Goal: Task Accomplishment & Management: Complete application form

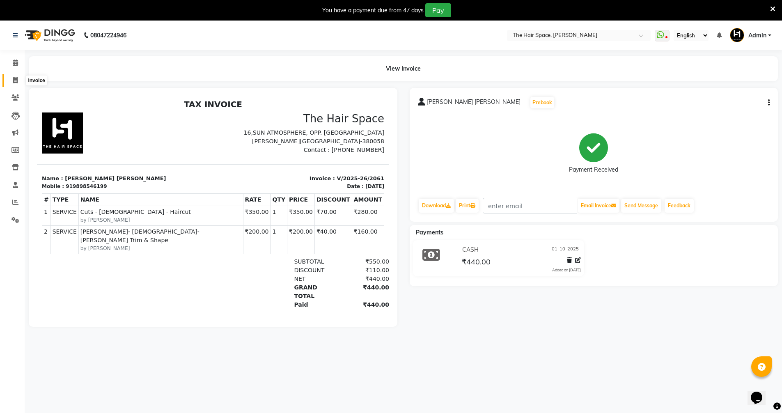
drag, startPoint x: 14, startPoint y: 81, endPoint x: 18, endPoint y: 78, distance: 4.8
click at [14, 81] on icon at bounding box center [15, 80] width 5 height 6
select select "service"
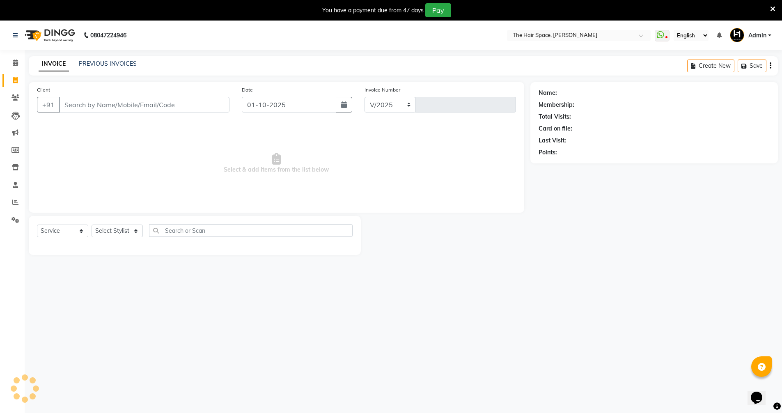
select select "6663"
type input "2062"
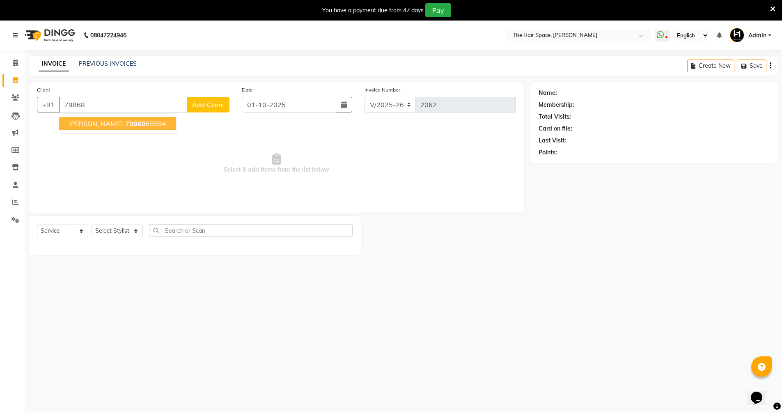
click at [91, 150] on span "Select & add items from the list below" at bounding box center [276, 163] width 479 height 82
click at [93, 106] on input "79868" at bounding box center [123, 105] width 129 height 16
type input "7"
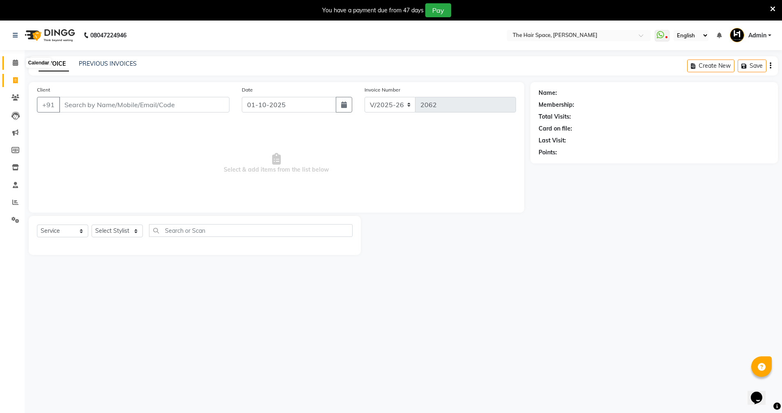
click at [14, 62] on icon at bounding box center [15, 63] width 5 height 6
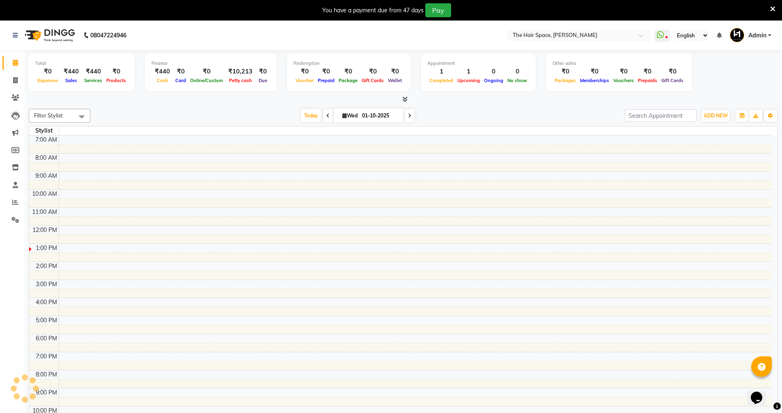
scroll to position [19, 0]
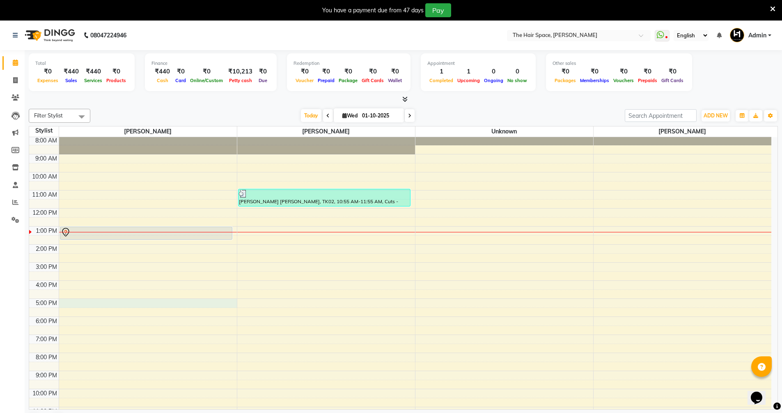
click at [67, 300] on div "7:00 AM 8:00 AM 9:00 AM 10:00 AM 11:00 AM 12:00 PM 1:00 PM 2:00 PM 3:00 PM 4:00…" at bounding box center [400, 271] width 742 height 307
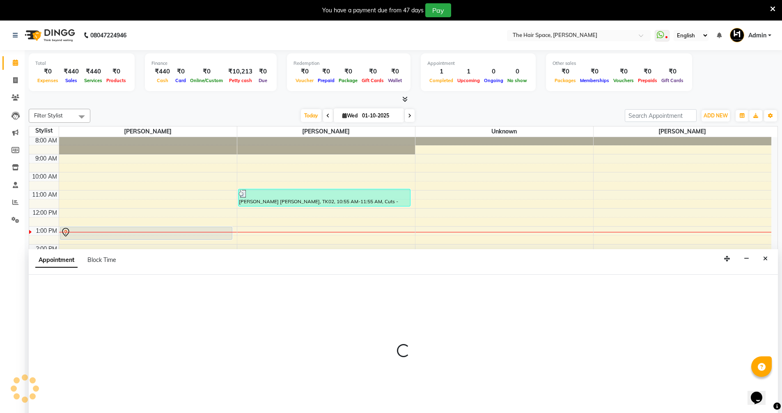
scroll to position [2, 0]
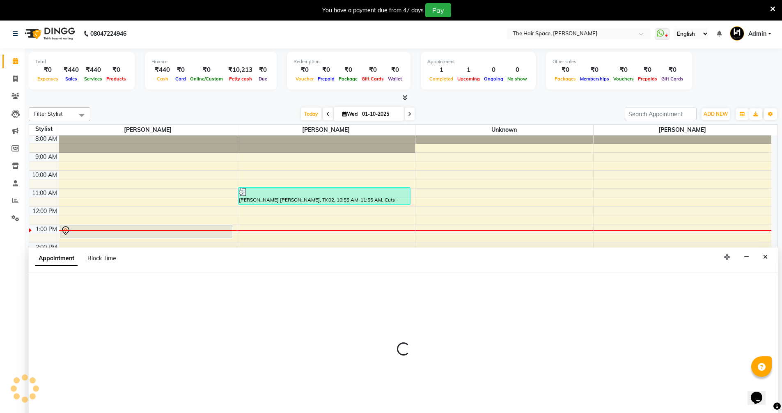
select select "51967"
select select "1020"
select select "tentative"
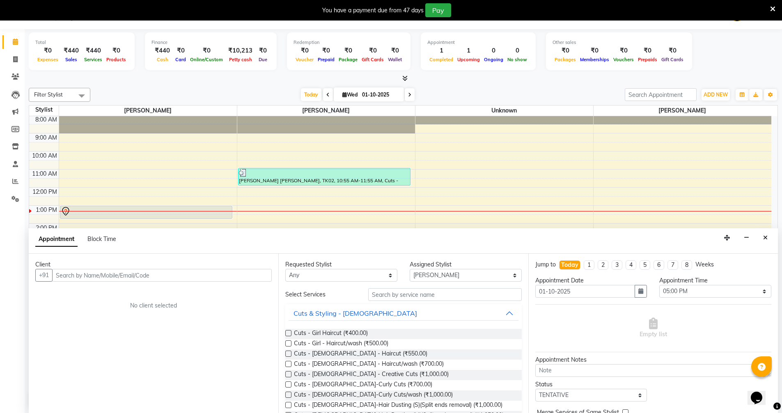
scroll to position [0, 0]
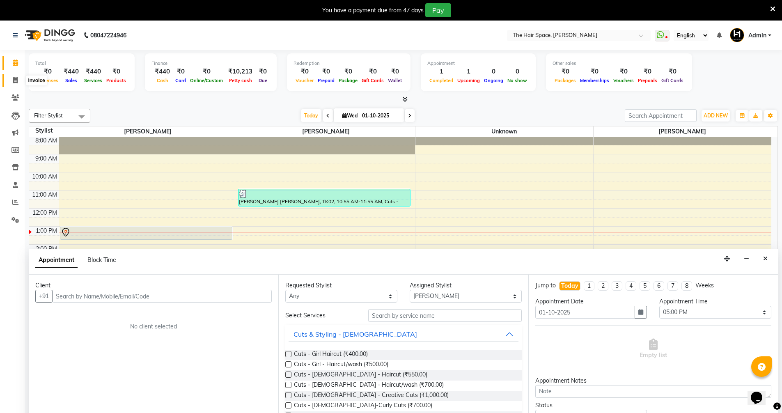
click at [15, 80] on icon at bounding box center [15, 80] width 5 height 6
select select "service"
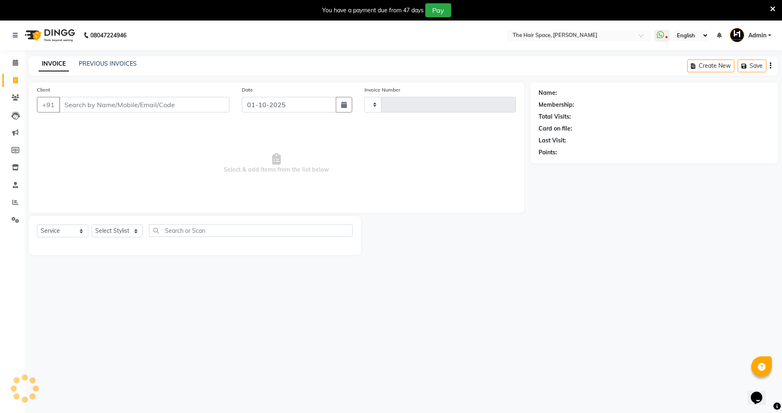
type input "2062"
select select "6663"
click at [170, 180] on span "Select & add items from the list below" at bounding box center [276, 163] width 479 height 82
click at [96, 108] on input "Client" at bounding box center [144, 105] width 170 height 16
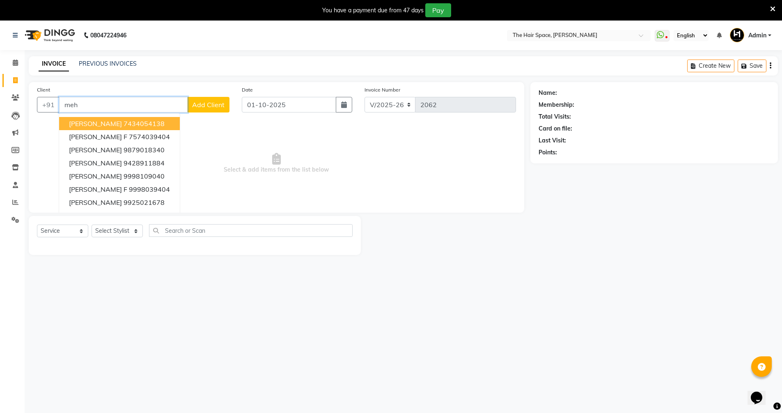
click at [100, 124] on span "[PERSON_NAME]" at bounding box center [95, 123] width 53 height 8
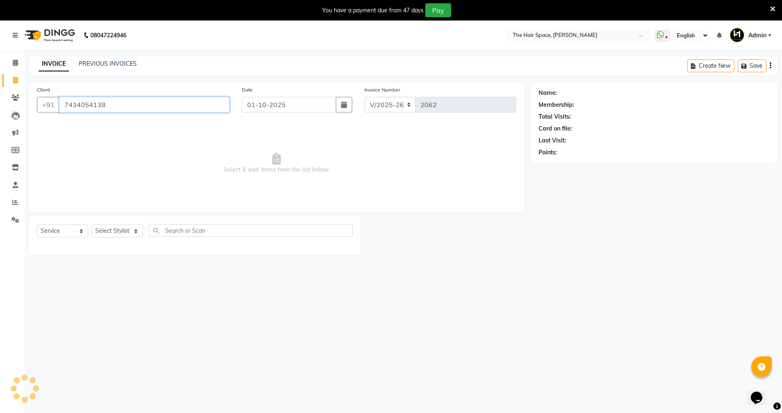
type input "7434054138"
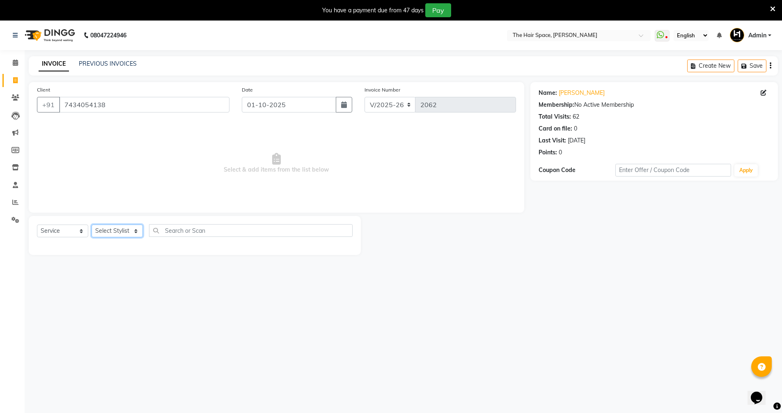
click at [132, 233] on select "Select Stylist [PERSON_NAME] Nai [PERSON_NAME] [PERSON_NAME] Unknown" at bounding box center [117, 231] width 51 height 13
select select "51969"
click at [92, 225] on select "Select Stylist [PERSON_NAME] Nai [PERSON_NAME] [PERSON_NAME] Unknown" at bounding box center [117, 231] width 51 height 13
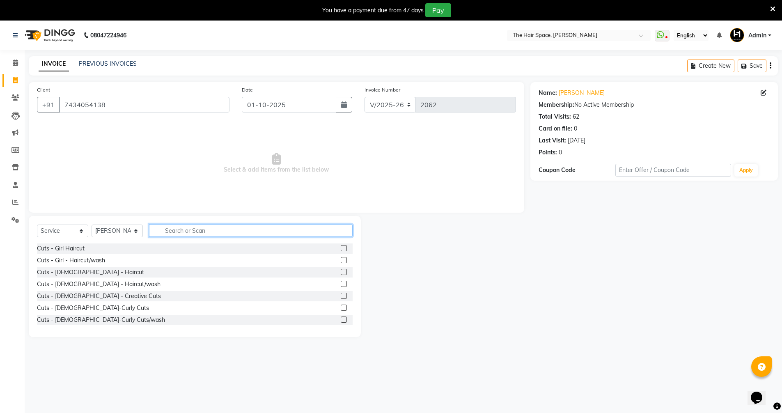
click at [200, 225] on input "text" at bounding box center [251, 230] width 204 height 13
type input "hair cut"
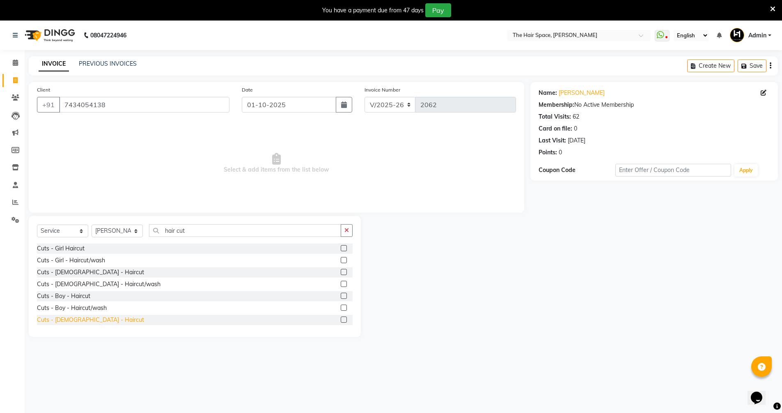
click at [84, 323] on div "Cuts - [DEMOGRAPHIC_DATA] - Haircut" at bounding box center [90, 320] width 107 height 9
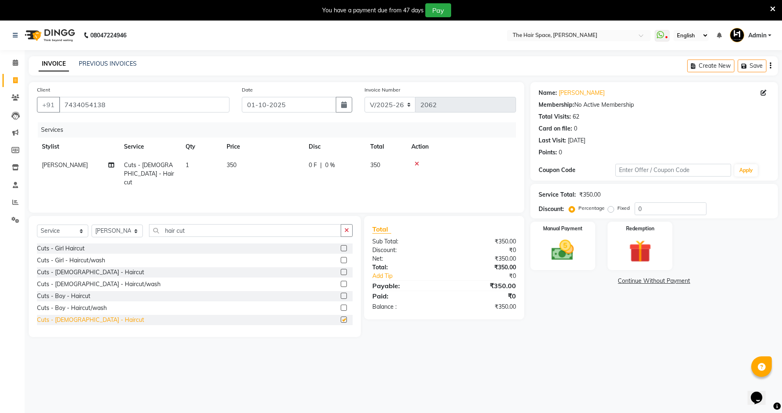
checkbox input "false"
click at [345, 231] on icon "button" at bounding box center [346, 230] width 5 height 6
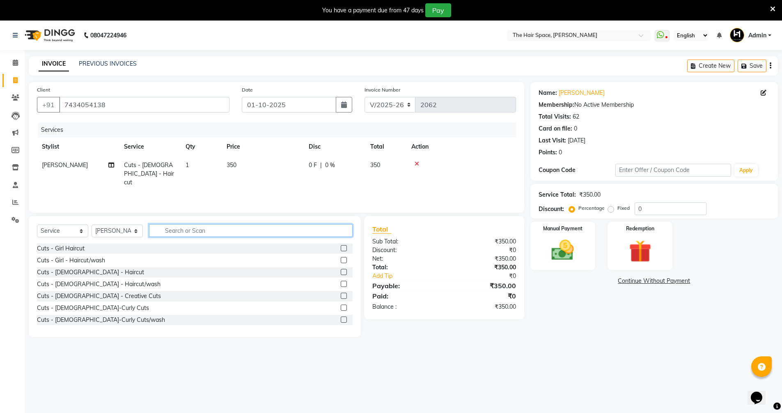
click at [331, 232] on input "text" at bounding box center [251, 230] width 204 height 13
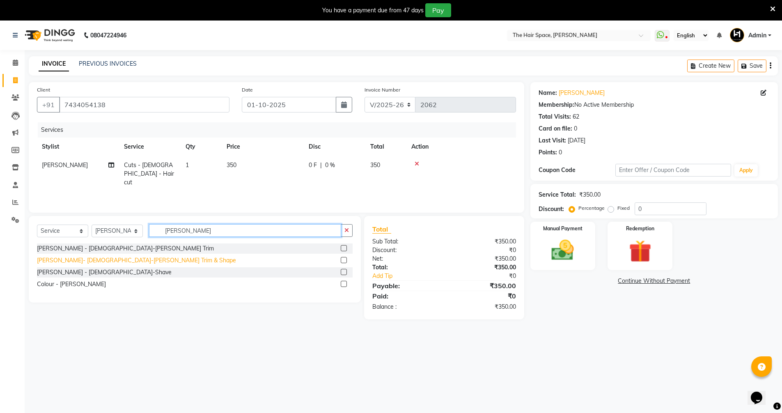
type input "[PERSON_NAME]"
click at [68, 258] on div "[PERSON_NAME]- [DEMOGRAPHIC_DATA]-[PERSON_NAME] Trim & Shape" at bounding box center [136, 260] width 199 height 9
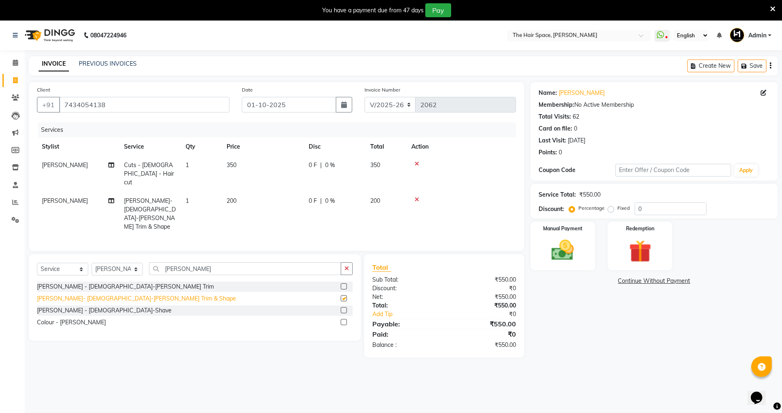
checkbox input "false"
click at [344, 266] on icon "button" at bounding box center [346, 269] width 5 height 6
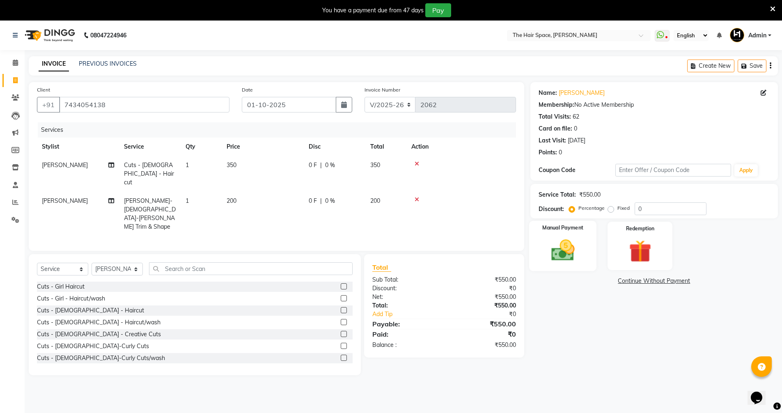
click at [571, 256] on img at bounding box center [563, 250] width 38 height 27
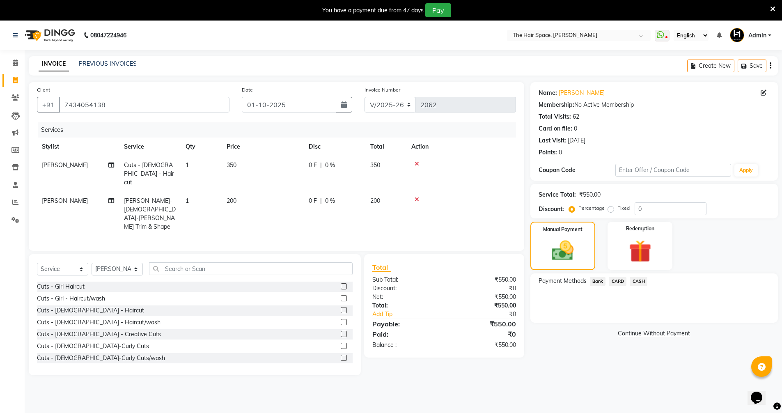
click at [639, 278] on span "CASH" at bounding box center [639, 281] width 18 height 9
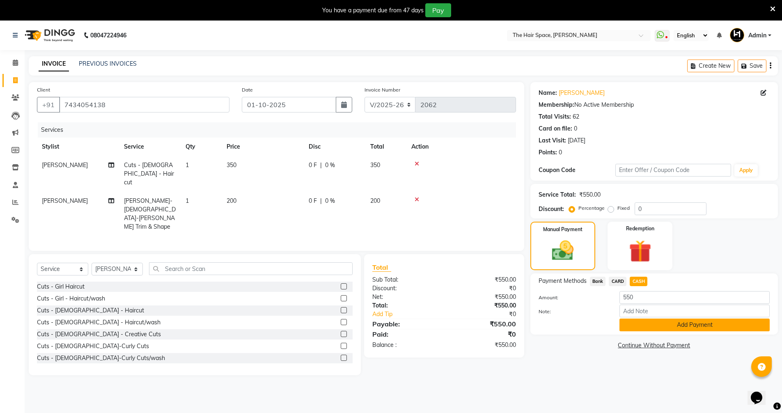
click at [652, 323] on button "Add Payment" at bounding box center [695, 325] width 150 height 13
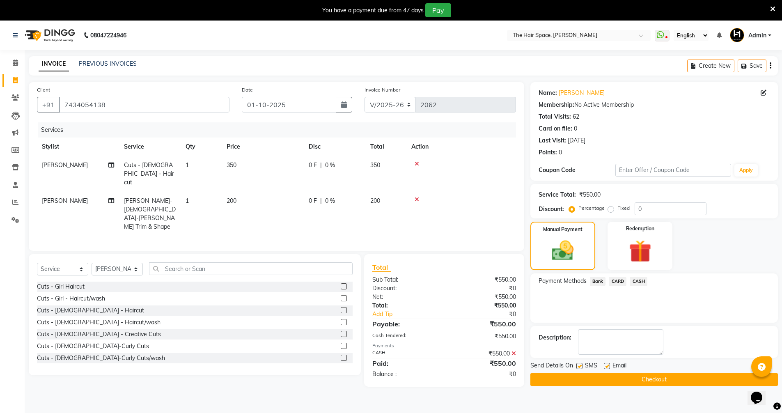
click at [606, 365] on label at bounding box center [607, 366] width 6 height 6
click at [606, 365] on input "checkbox" at bounding box center [606, 366] width 5 height 5
checkbox input "false"
drag, startPoint x: 576, startPoint y: 365, endPoint x: 581, endPoint y: 365, distance: 4.9
click at [580, 365] on label at bounding box center [579, 366] width 6 height 6
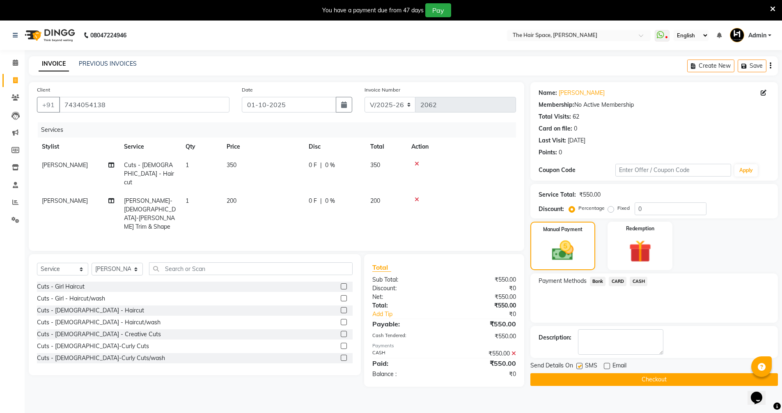
click at [580, 365] on input "checkbox" at bounding box center [578, 366] width 5 height 5
checkbox input "false"
click at [582, 377] on button "Checkout" at bounding box center [654, 379] width 248 height 13
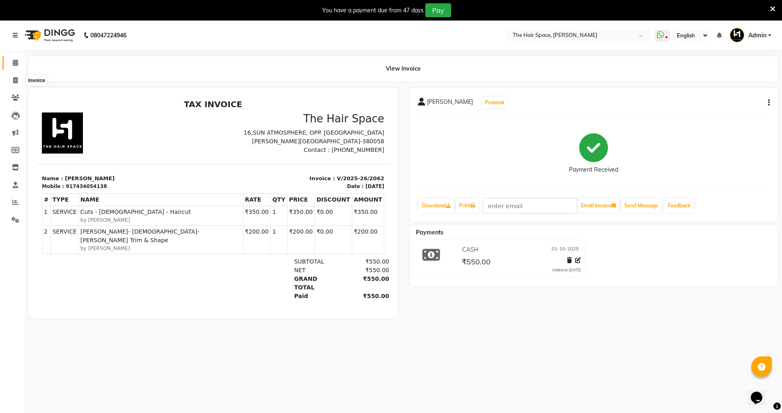
click at [14, 63] on icon at bounding box center [15, 63] width 5 height 6
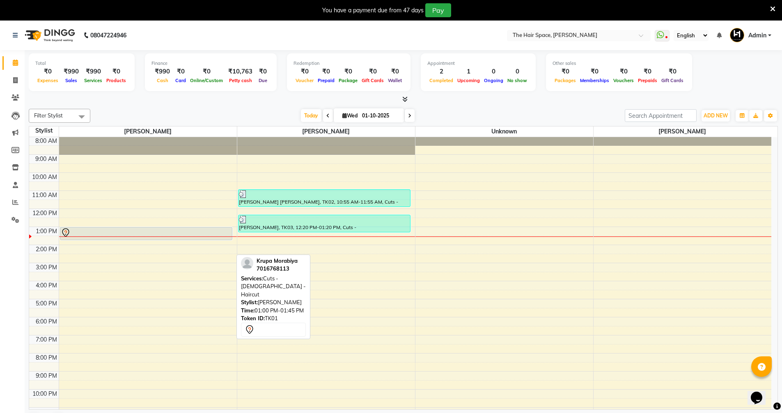
scroll to position [34, 0]
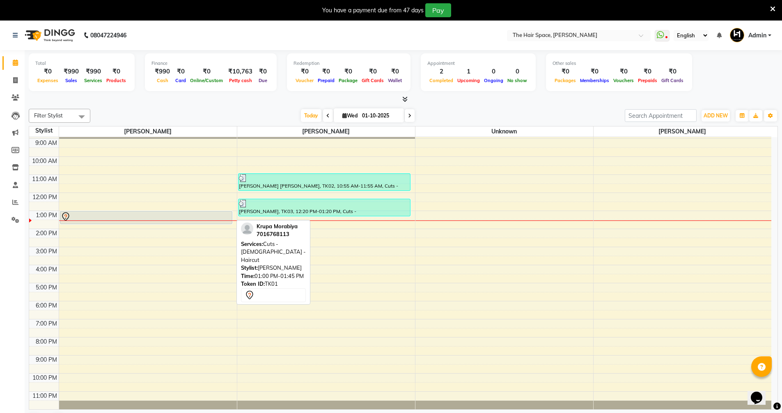
click at [112, 221] on div "[GEOGRAPHIC_DATA], 01:00 PM-01:45 PM, Cuts - [DEMOGRAPHIC_DATA] - Haircut" at bounding box center [146, 217] width 172 height 12
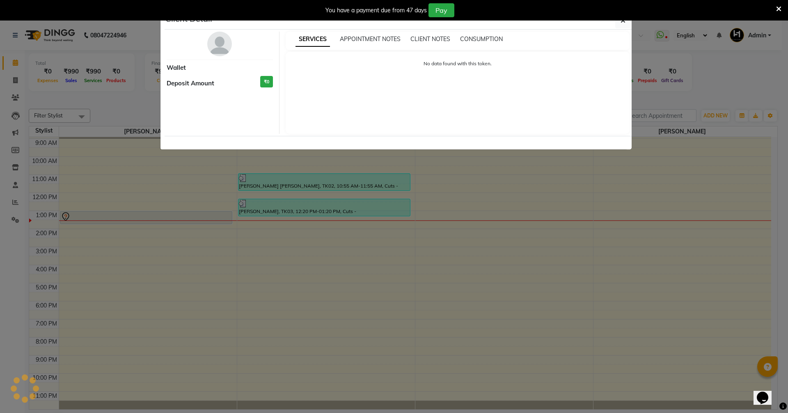
select select "7"
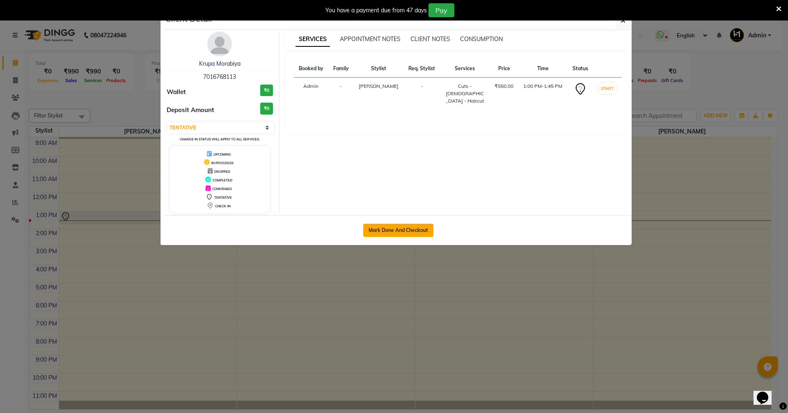
click at [379, 230] on button "Mark Done And Checkout" at bounding box center [398, 230] width 70 height 13
select select "service"
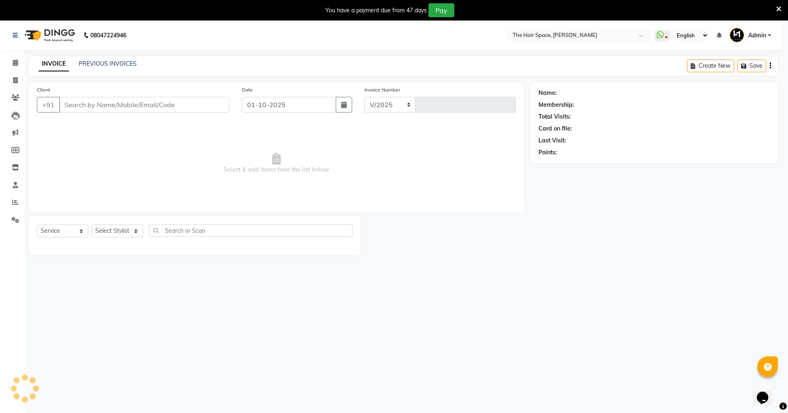
select select "6663"
type input "2063"
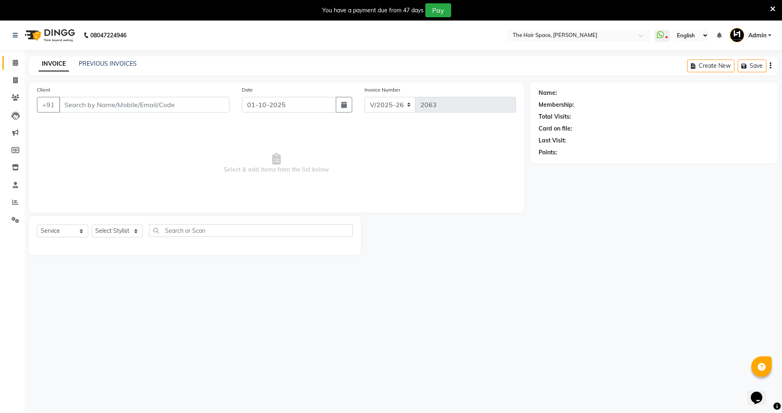
type input "7016768113"
select select "51967"
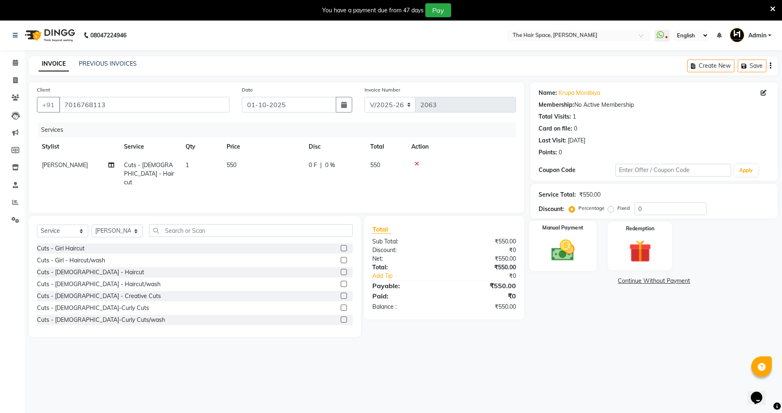
click at [548, 263] on img at bounding box center [563, 250] width 38 height 27
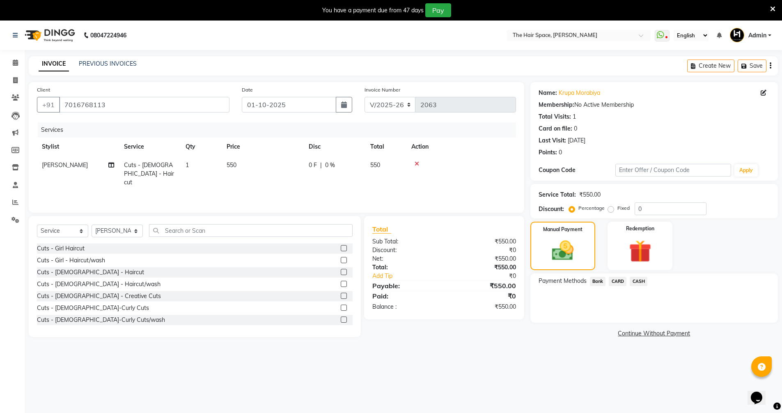
click at [599, 280] on span "Bank" at bounding box center [598, 281] width 16 height 9
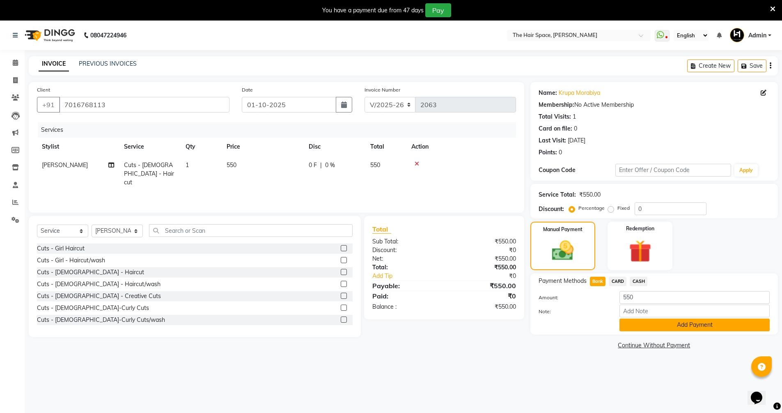
click at [631, 327] on button "Add Payment" at bounding box center [695, 325] width 150 height 13
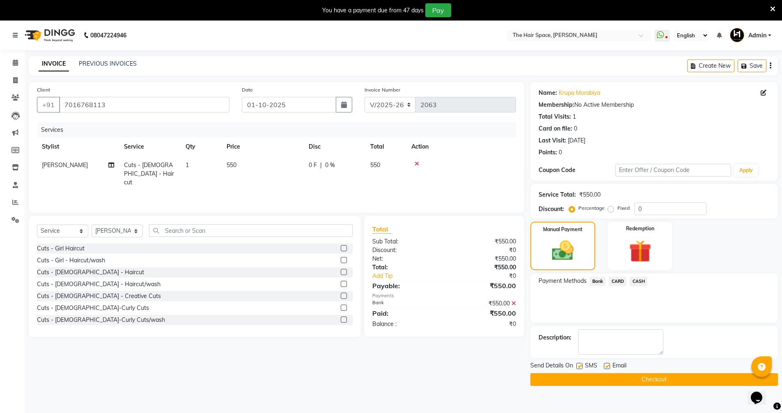
click at [605, 364] on label at bounding box center [607, 366] width 6 height 6
click at [605, 364] on input "checkbox" at bounding box center [606, 366] width 5 height 5
checkbox input "false"
click at [583, 379] on button "Checkout" at bounding box center [654, 379] width 248 height 13
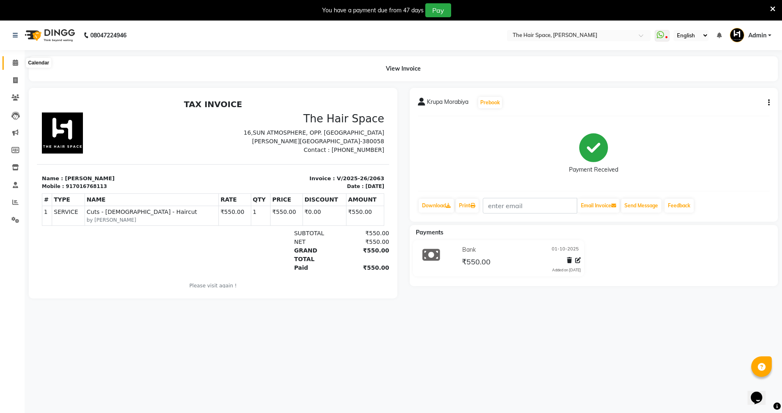
click at [14, 67] on span at bounding box center [15, 62] width 14 height 9
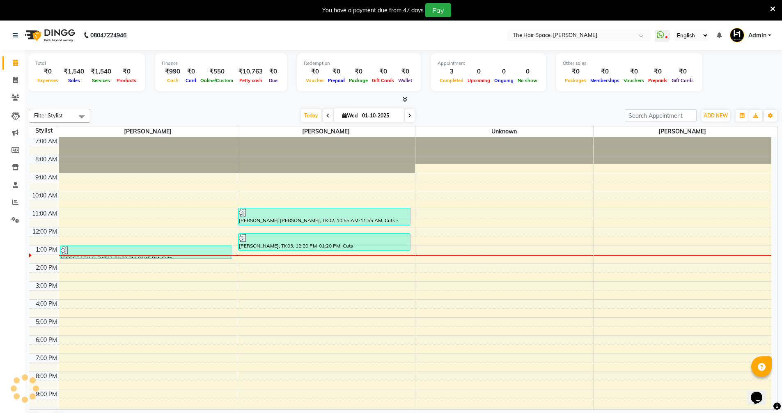
click at [95, 319] on div "7:00 AM 8:00 AM 9:00 AM 10:00 AM 11:00 AM 12:00 PM 1:00 PM 2:00 PM 3:00 PM 4:00…" at bounding box center [400, 290] width 742 height 307
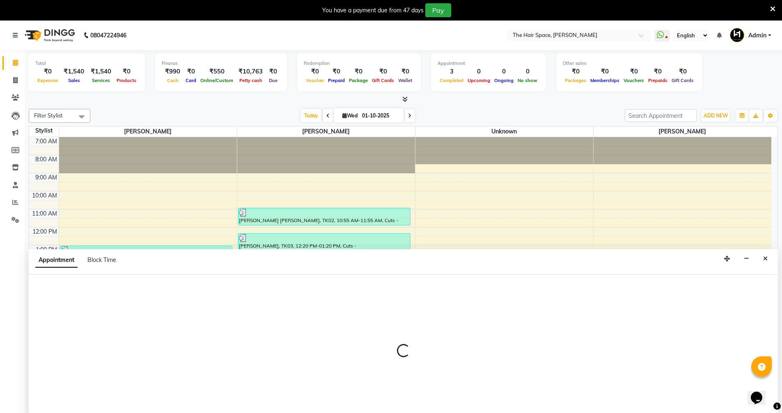
scroll to position [2, 0]
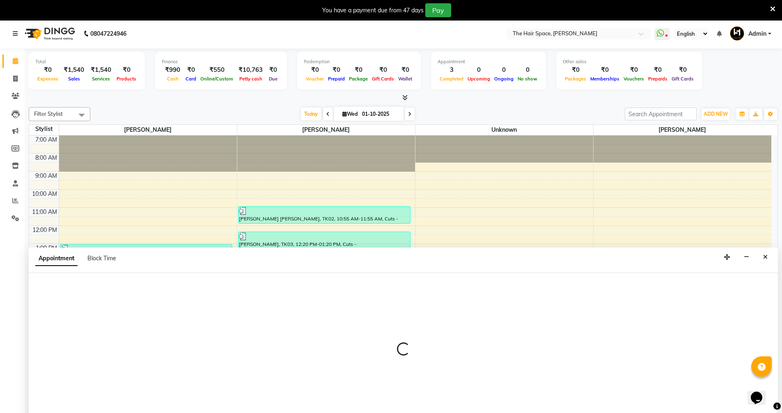
select select "51967"
select select "tentative"
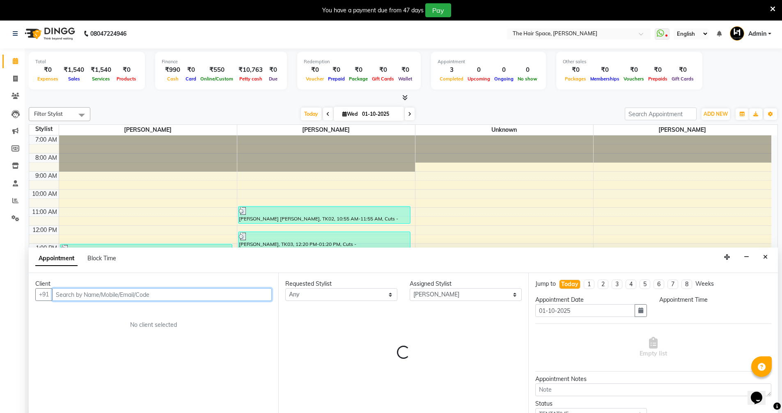
select select "1020"
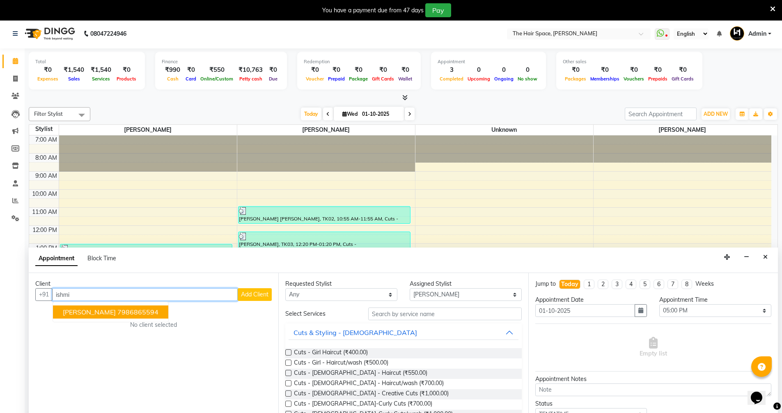
click at [83, 313] on span "[PERSON_NAME]" at bounding box center [89, 312] width 53 height 8
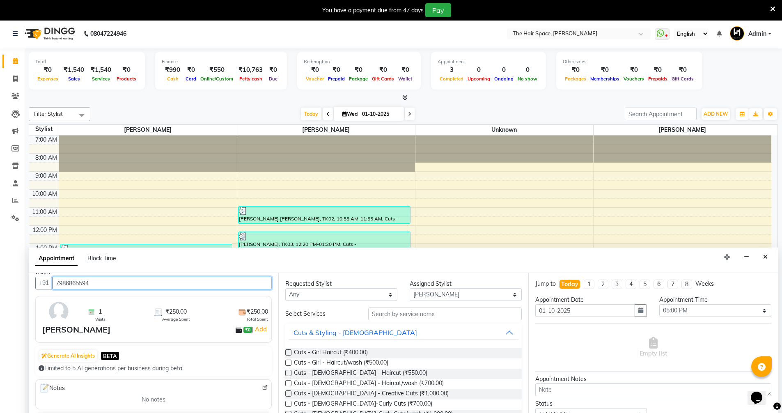
scroll to position [0, 0]
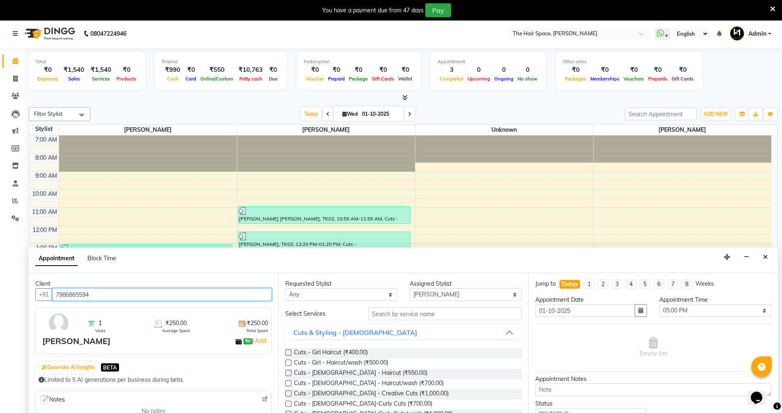
type input "7986865594"
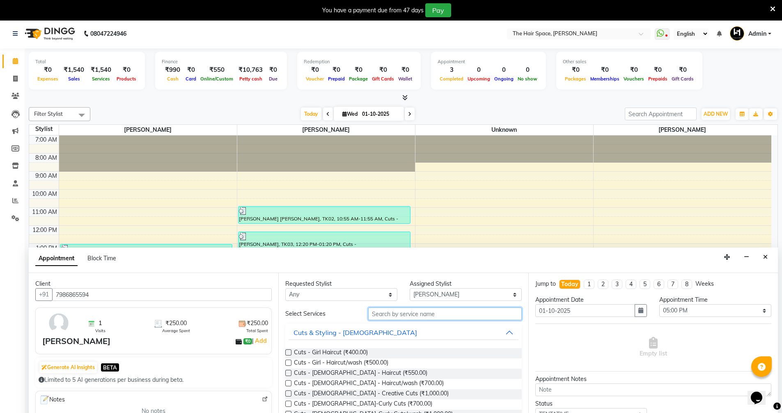
click at [413, 317] on input "text" at bounding box center [445, 313] width 154 height 13
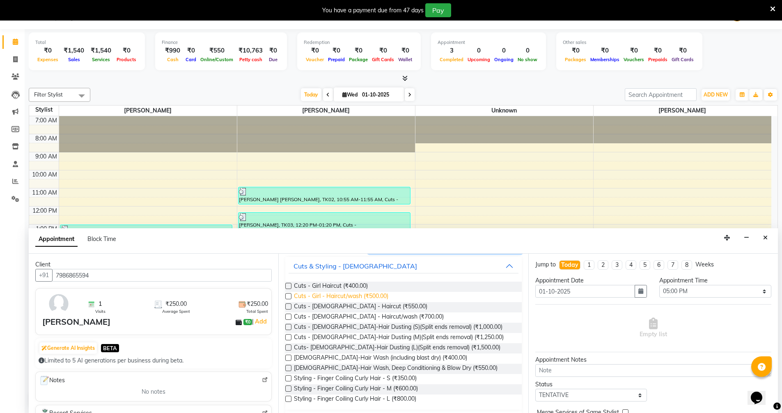
scroll to position [88, 0]
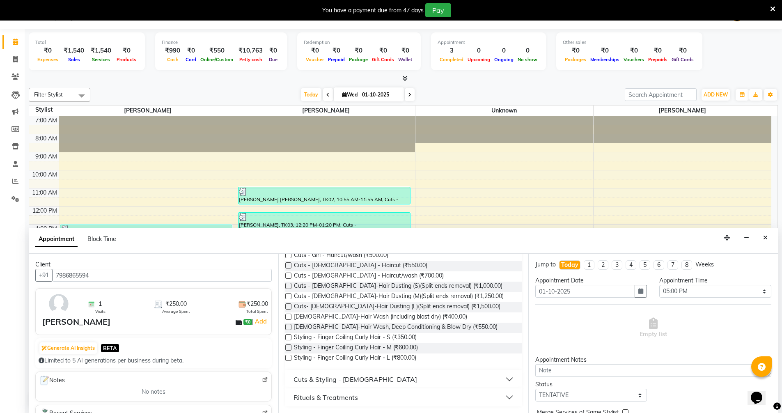
click at [503, 397] on button "Rituals & Treatments" at bounding box center [403, 397] width 229 height 15
click at [503, 396] on button "Rituals & Treatments" at bounding box center [403, 397] width 229 height 15
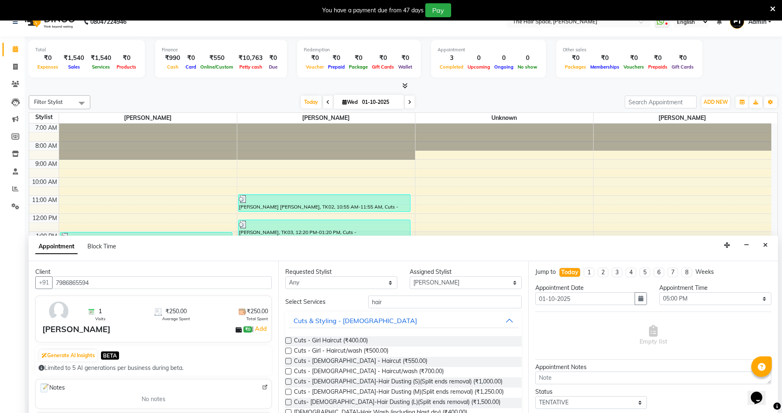
scroll to position [0, 0]
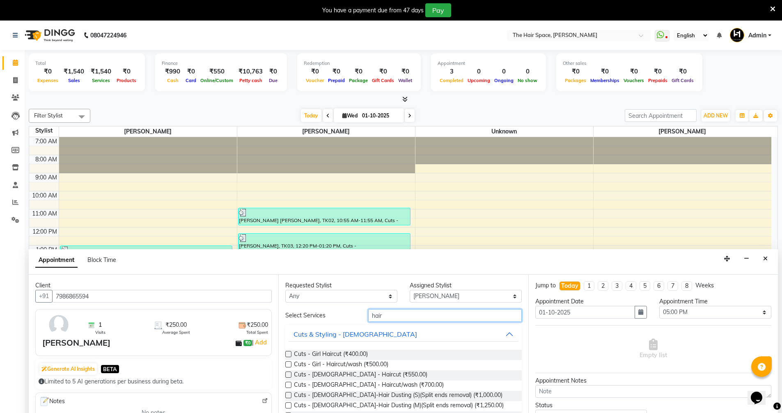
click at [441, 313] on input "hair" at bounding box center [445, 315] width 154 height 13
type input "h"
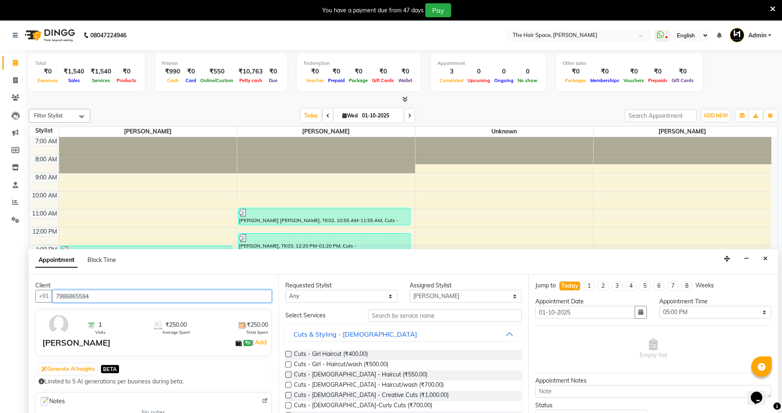
click at [163, 297] on input "7986865594" at bounding box center [162, 296] width 220 height 13
click at [81, 293] on input "7986865594" at bounding box center [162, 296] width 220 height 13
click at [210, 298] on input "7986865594" at bounding box center [162, 296] width 220 height 13
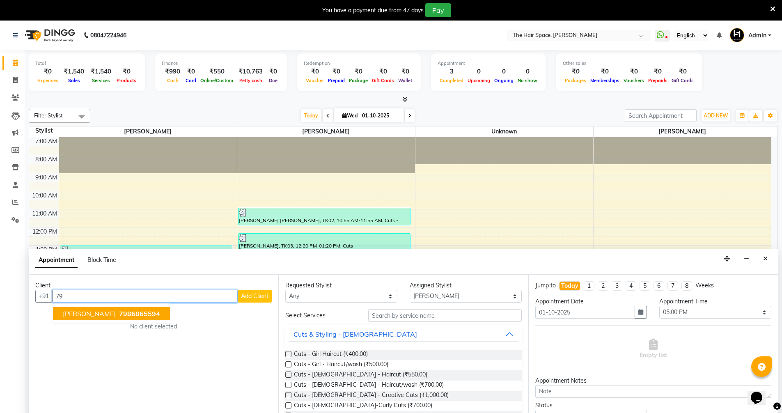
type input "7"
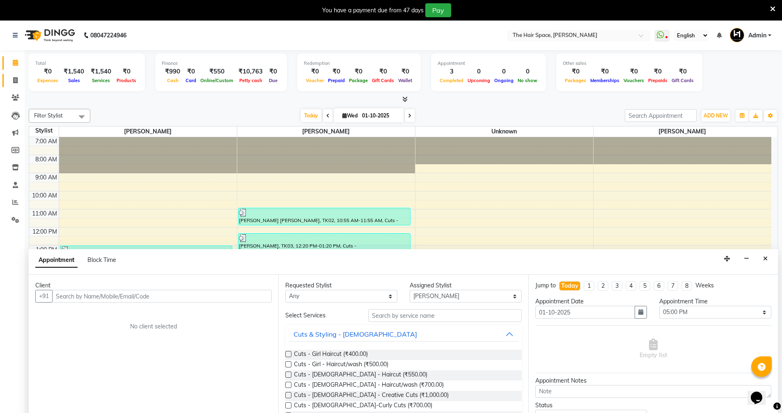
click at [14, 78] on icon at bounding box center [15, 80] width 5 height 6
select select "service"
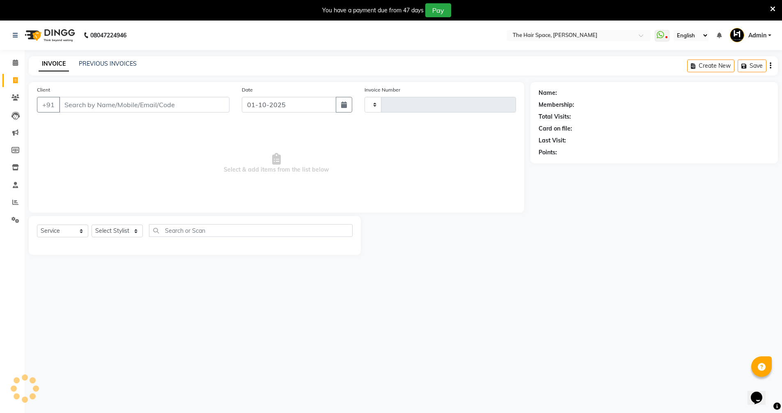
type input "2064"
select select "6663"
click at [18, 97] on icon at bounding box center [15, 97] width 8 height 6
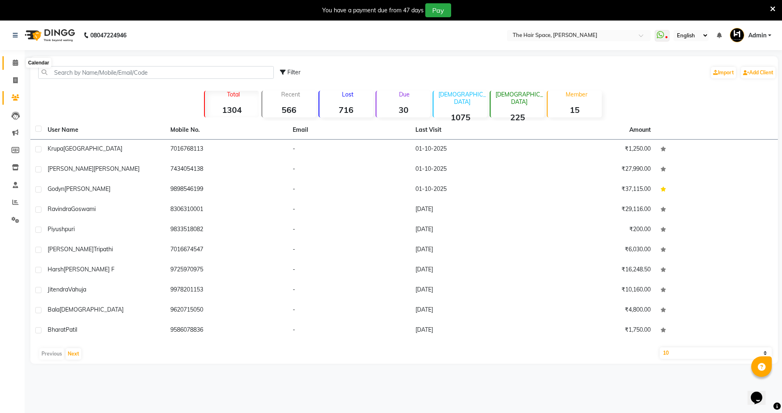
click at [17, 62] on icon at bounding box center [15, 63] width 5 height 6
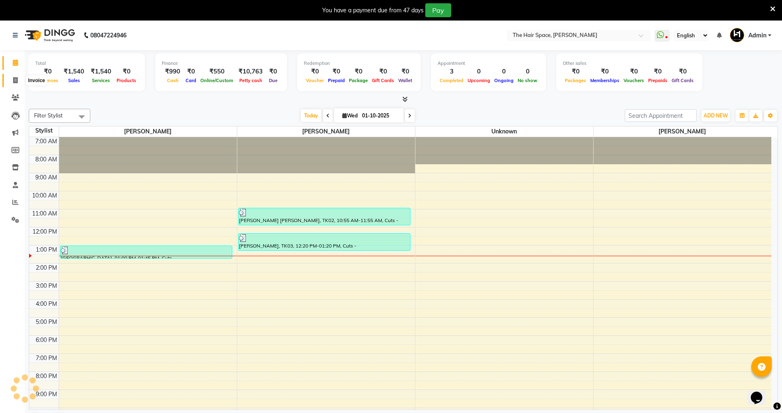
click at [11, 78] on span at bounding box center [15, 80] width 14 height 9
select select "6663"
select select "service"
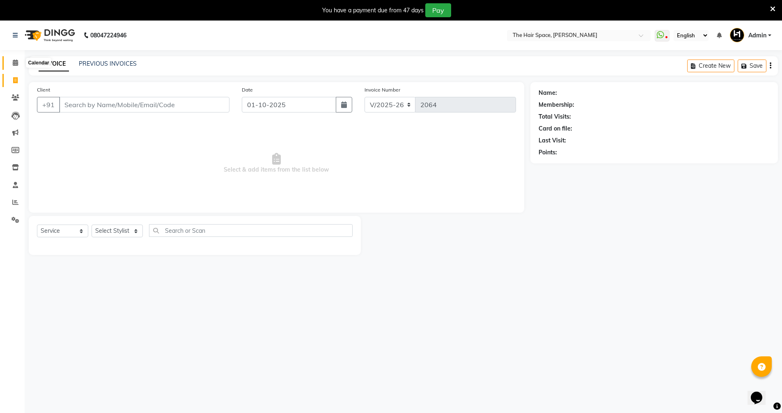
click at [16, 63] on icon at bounding box center [15, 63] width 5 height 6
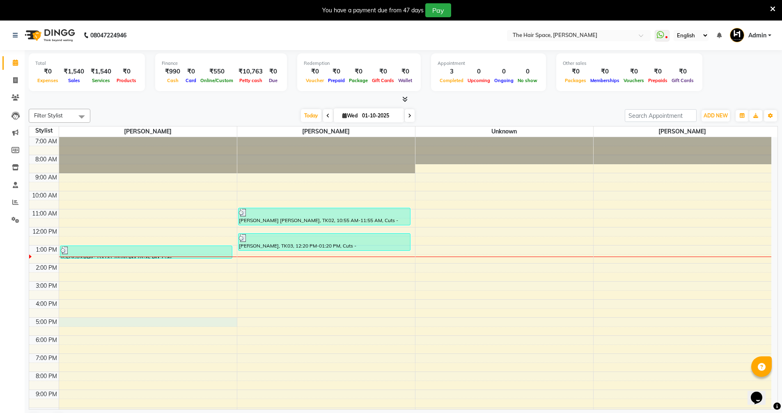
click at [73, 325] on div "7:00 AM 8:00 AM 9:00 AM 10:00 AM 11:00 AM 12:00 PM 1:00 PM 2:00 PM 3:00 PM 4:00…" at bounding box center [400, 290] width 742 height 307
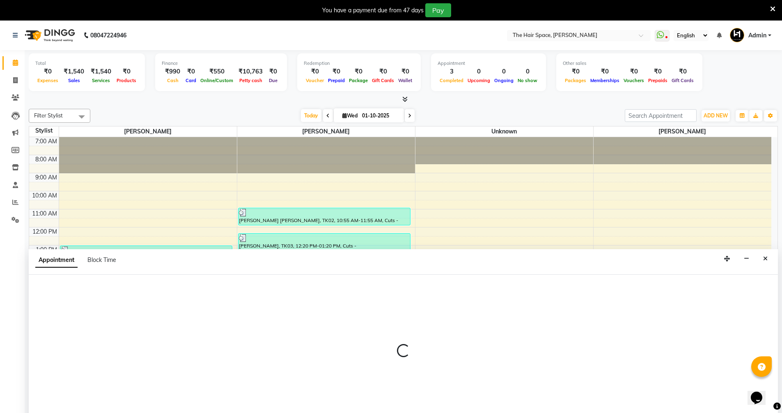
scroll to position [1, 0]
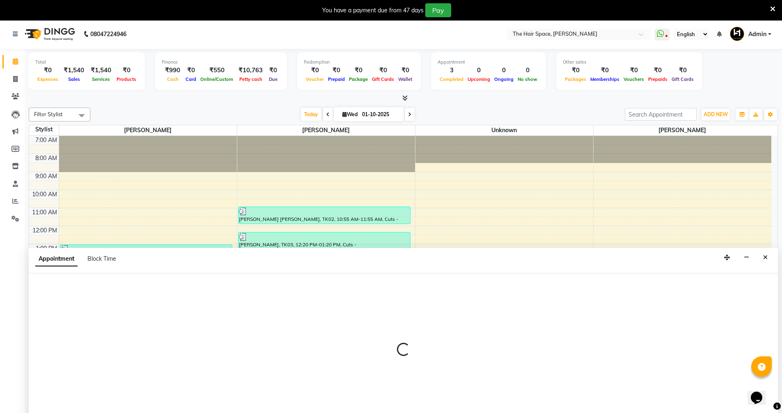
select select "51967"
select select "1020"
select select "tentative"
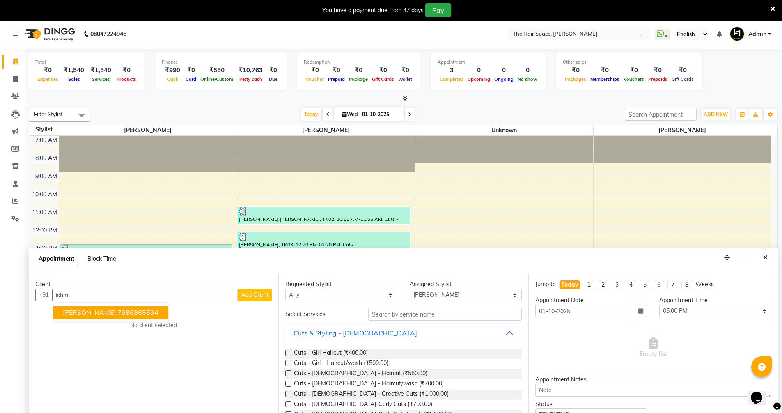
click at [99, 314] on span "[PERSON_NAME]" at bounding box center [89, 312] width 53 height 8
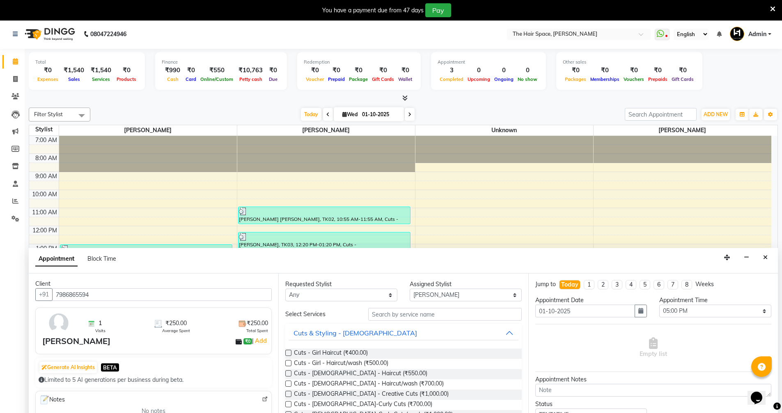
scroll to position [0, 0]
type input "7986865594"
click at [353, 298] on select "Any [PERSON_NAME] Nai [PERSON_NAME] [PERSON_NAME] Unknown" at bounding box center [341, 295] width 112 height 13
select select "51967"
click at [285, 289] on select "Any [PERSON_NAME] Nai [PERSON_NAME] [PERSON_NAME] Unknown" at bounding box center [341, 295] width 112 height 13
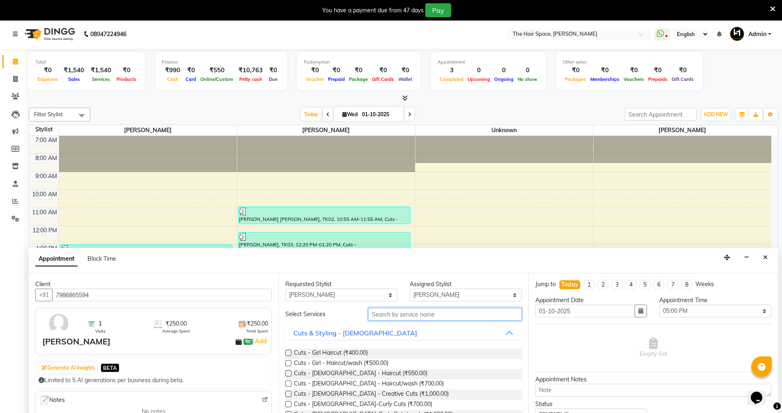
click at [403, 315] on input "text" at bounding box center [445, 314] width 154 height 13
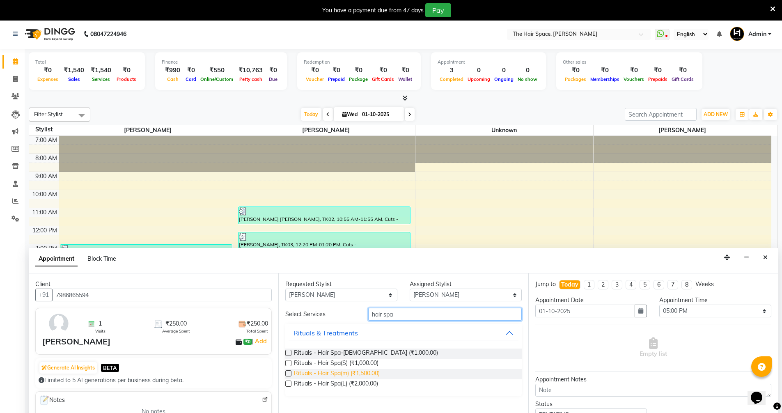
type input "hair spa"
click at [323, 373] on span "Rituals - Hair Spa(m) (₹1,500.00)" at bounding box center [337, 374] width 86 height 10
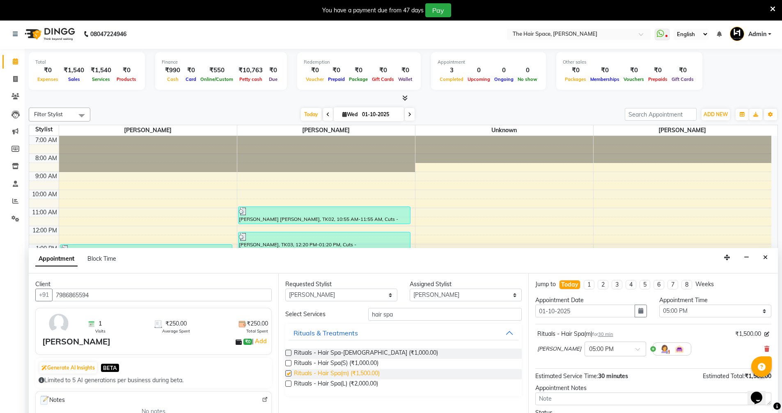
checkbox input "false"
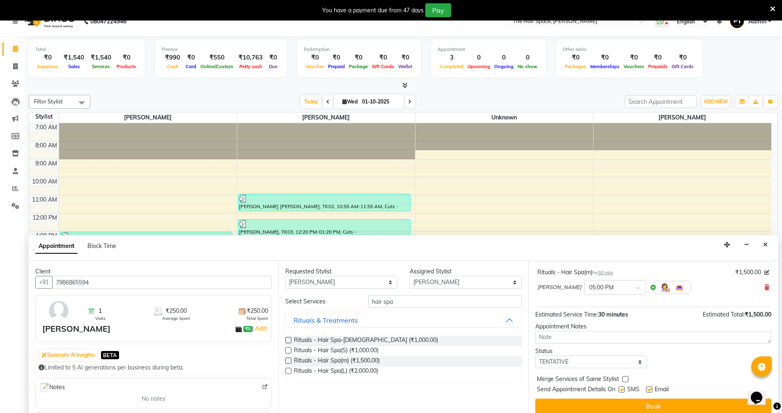
scroll to position [21, 0]
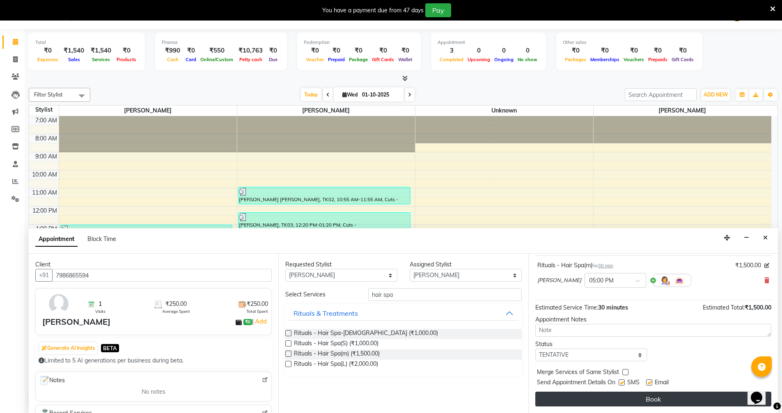
click at [627, 398] on button "Book" at bounding box center [653, 399] width 236 height 15
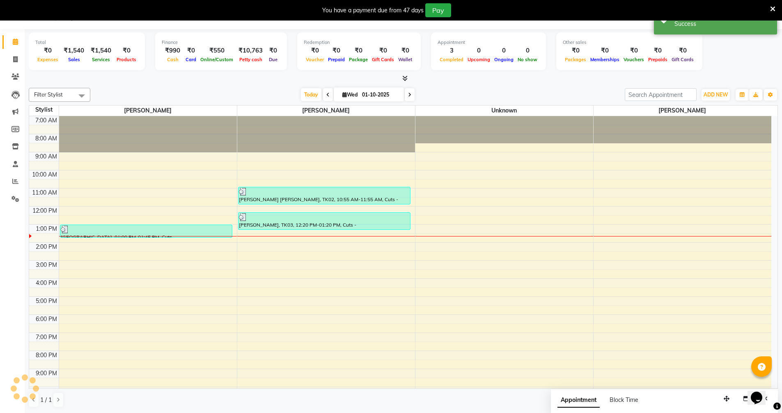
scroll to position [0, 0]
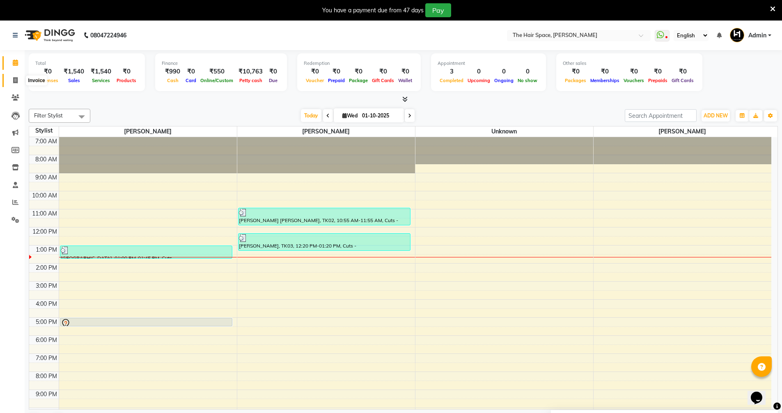
click at [18, 76] on span at bounding box center [15, 80] width 14 height 9
select select "service"
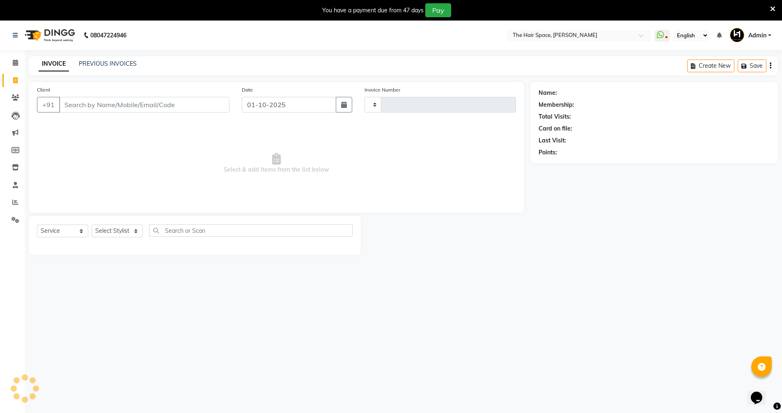
type input "2064"
select select "6663"
click at [324, 285] on div "08047224946 Select Location × The Hair Space, [PERSON_NAME] WhatsApp Status ✕ S…" at bounding box center [391, 227] width 782 height 413
